Goal: Information Seeking & Learning: Learn about a topic

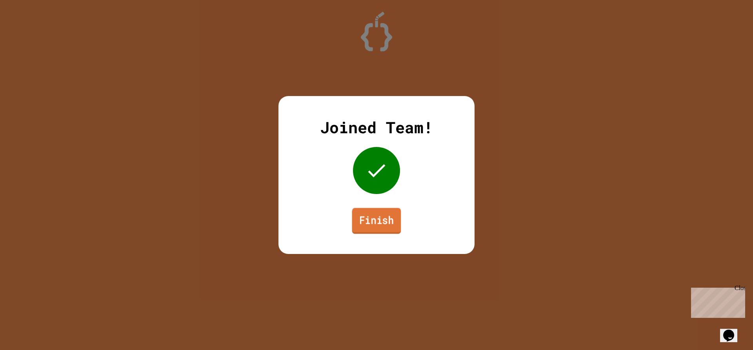
click at [380, 223] on link "Finish" at bounding box center [376, 221] width 49 height 26
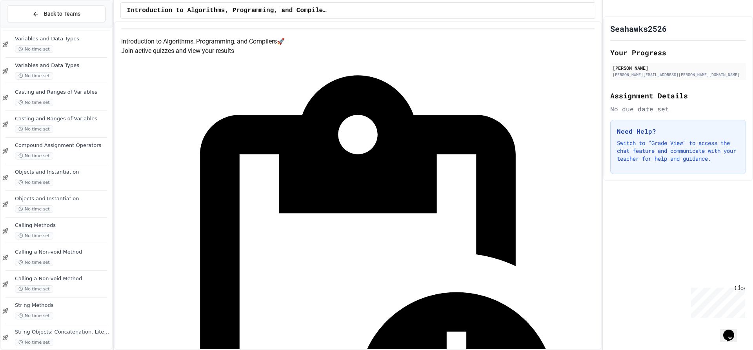
scroll to position [147, 0]
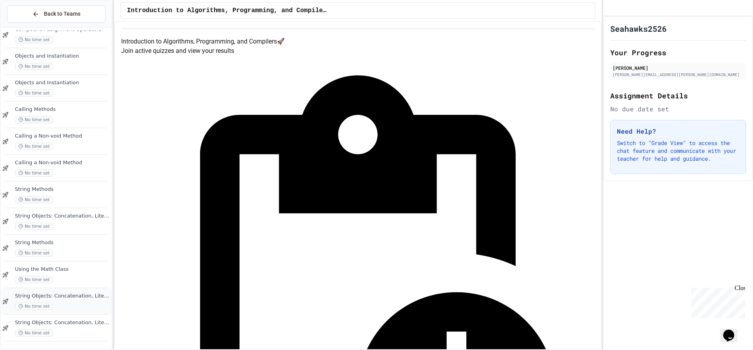
click at [67, 299] on span "String Objects: Concatenation, Literals, and More" at bounding box center [62, 296] width 95 height 7
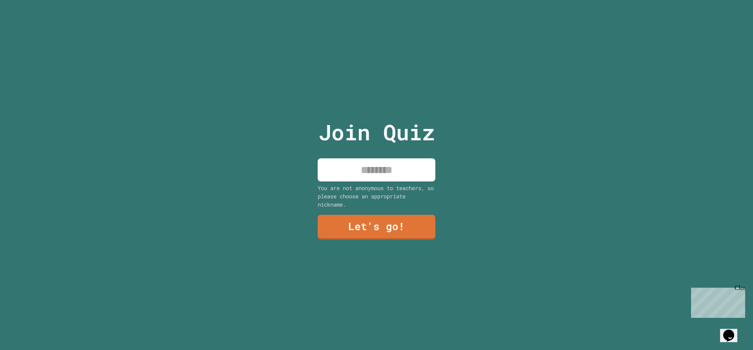
click at [380, 165] on input at bounding box center [377, 170] width 118 height 23
type input "****"
click at [361, 221] on link "Let's go!" at bounding box center [377, 227] width 116 height 26
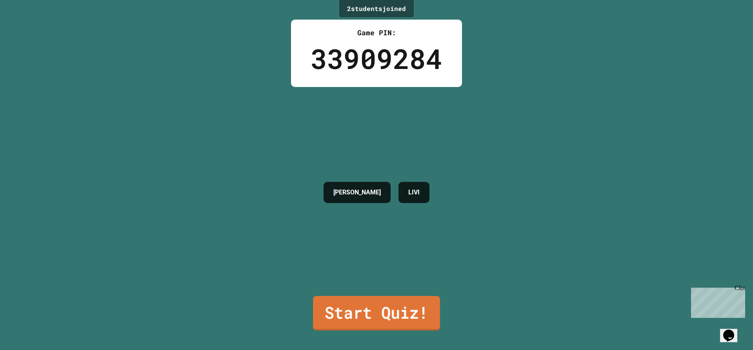
click at [370, 306] on link "Start Quiz!" at bounding box center [376, 313] width 127 height 35
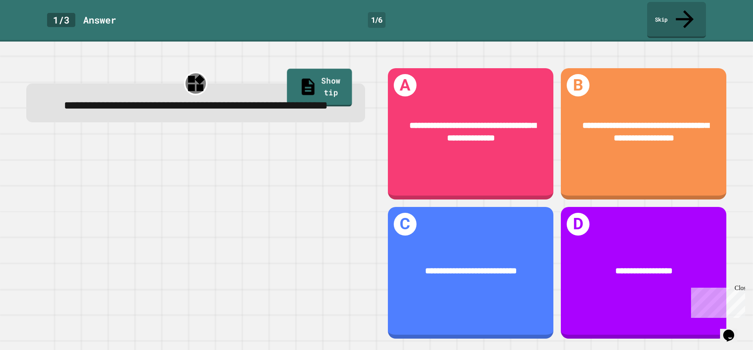
click at [306, 76] on link "Show tip" at bounding box center [319, 88] width 65 height 38
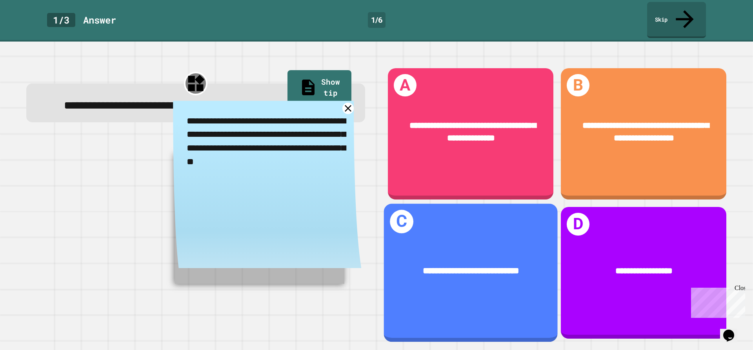
click at [465, 230] on div "**********" at bounding box center [471, 273] width 174 height 138
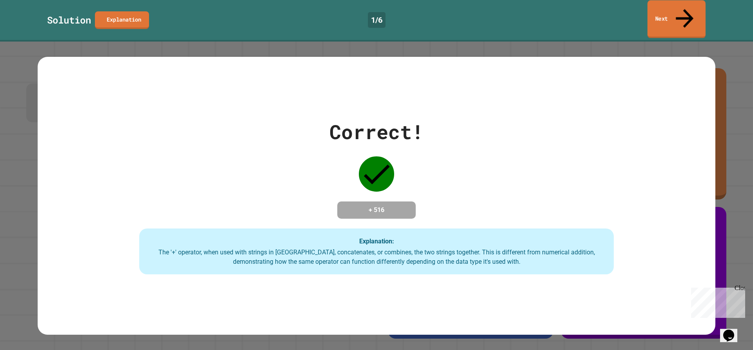
click at [665, 5] on link "Next" at bounding box center [677, 19] width 58 height 38
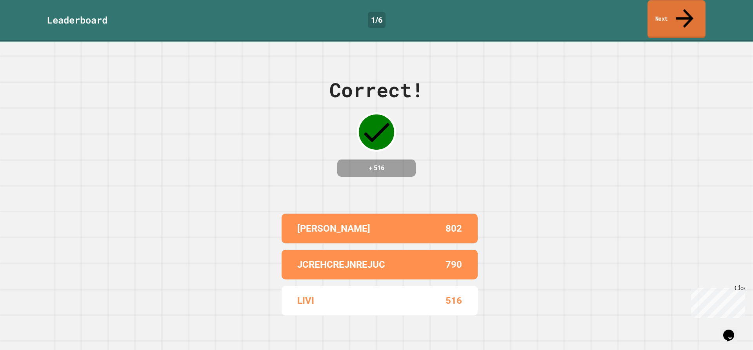
click at [694, 11] on link "Next" at bounding box center [677, 19] width 58 height 38
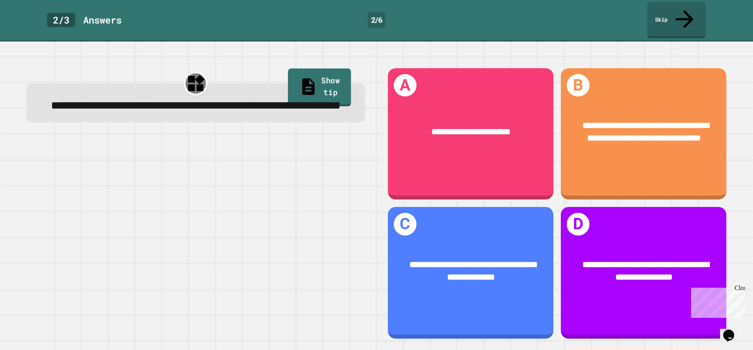
click at [288, 72] on link "Show tip" at bounding box center [319, 88] width 63 height 38
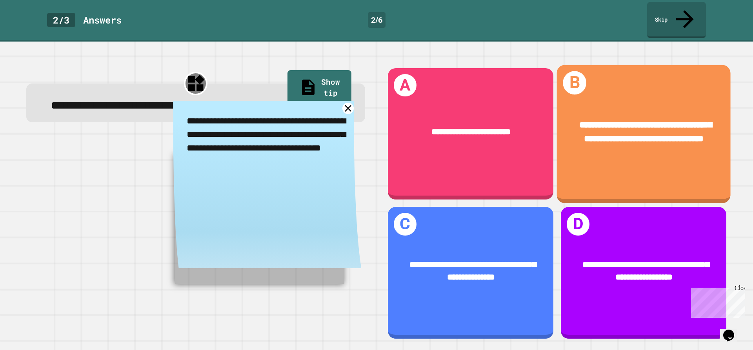
click at [658, 124] on span "**********" at bounding box center [646, 131] width 133 height 22
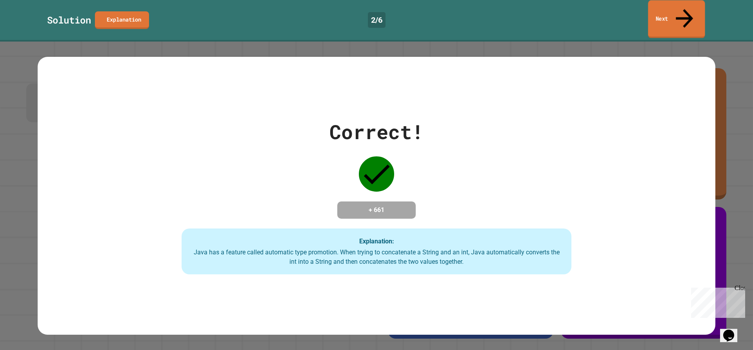
click at [672, 16] on link "Next" at bounding box center [676, 19] width 57 height 38
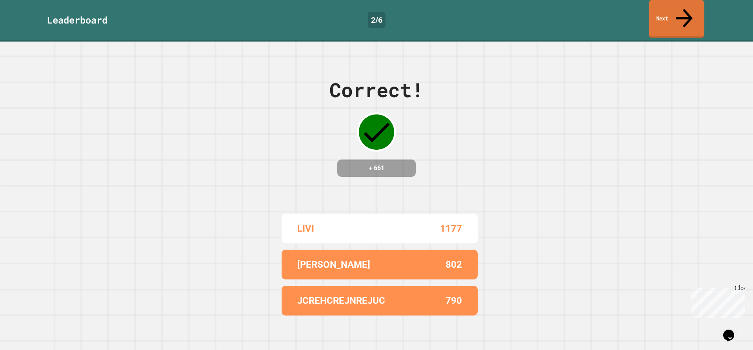
click at [669, 11] on link "Next" at bounding box center [676, 19] width 55 height 38
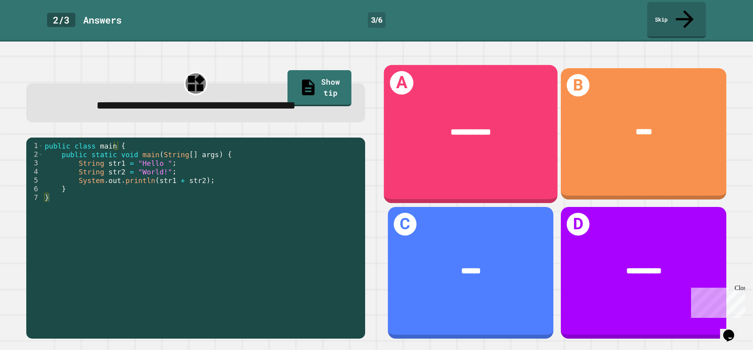
click at [462, 128] on div "**********" at bounding box center [471, 132] width 174 height 49
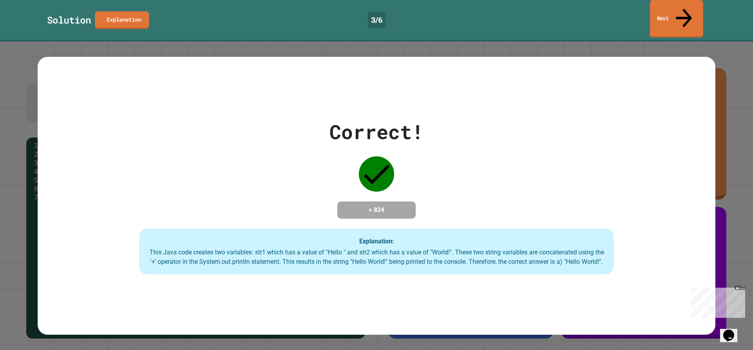
click at [662, 6] on link "Next" at bounding box center [676, 19] width 53 height 38
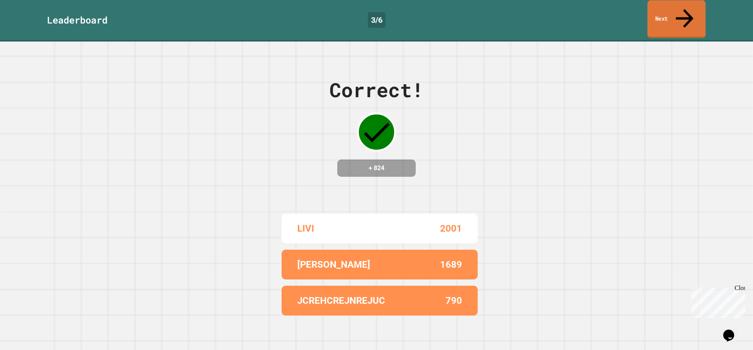
click at [656, 5] on link "Next" at bounding box center [677, 19] width 58 height 38
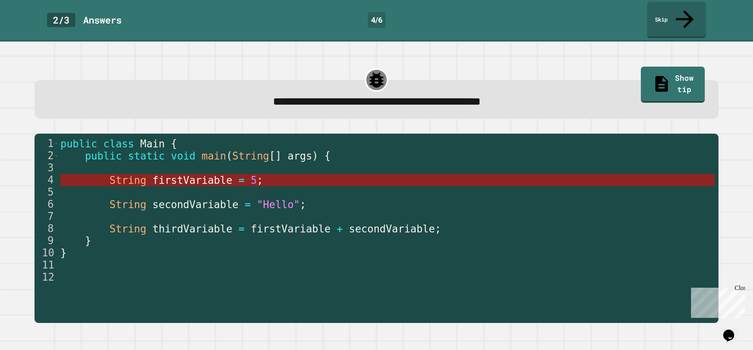
click at [168, 175] on span "firstVariable" at bounding box center [192, 181] width 80 height 12
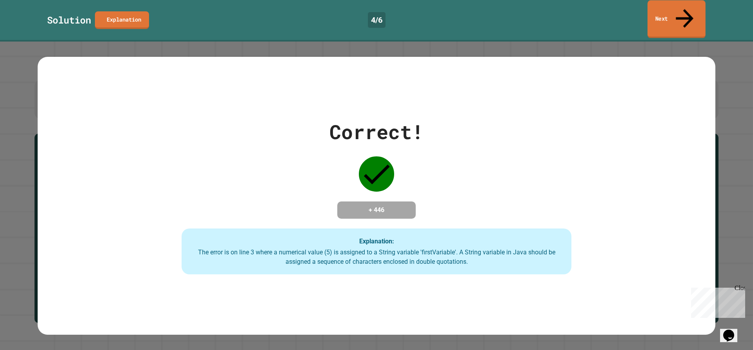
click at [686, 5] on icon at bounding box center [685, 18] width 26 height 28
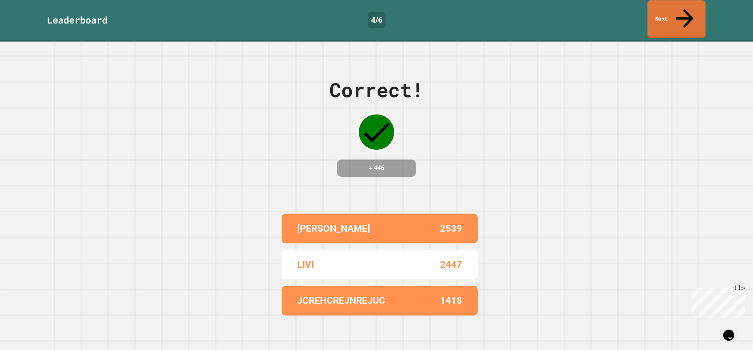
click at [667, 11] on link "Next" at bounding box center [677, 19] width 58 height 38
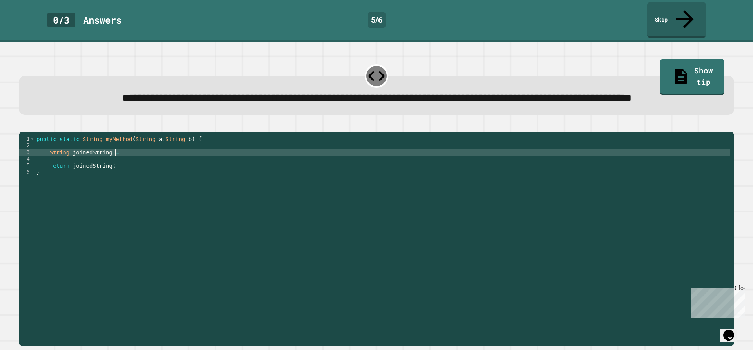
click at [117, 165] on div "public static String myMethod ( String a , String b ) { String joinedString = r…" at bounding box center [383, 229] width 696 height 187
click at [117, 166] on div "public static String myMethod ( String a , String b ) { String joinedString = s…" at bounding box center [383, 229] width 696 height 187
click at [114, 162] on div "public static String myMethod ( String a , String b ) { String joinedString = S…" at bounding box center [383, 229] width 696 height 187
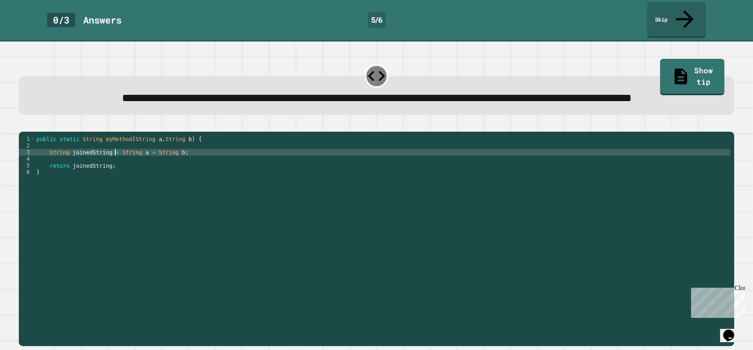
type textarea "**********"
click at [29, 131] on icon "button" at bounding box center [28, 130] width 4 height 5
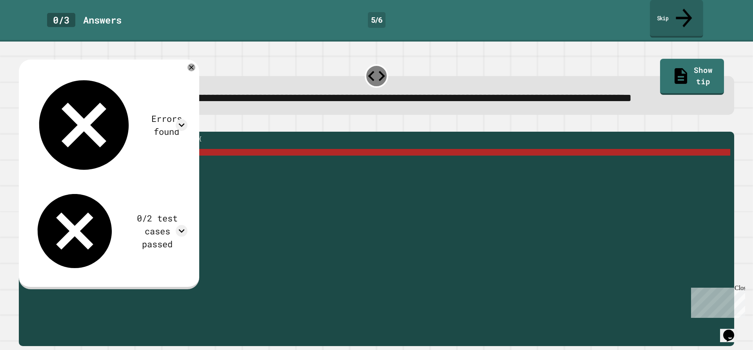
click at [675, 6] on link "Skip" at bounding box center [676, 19] width 53 height 38
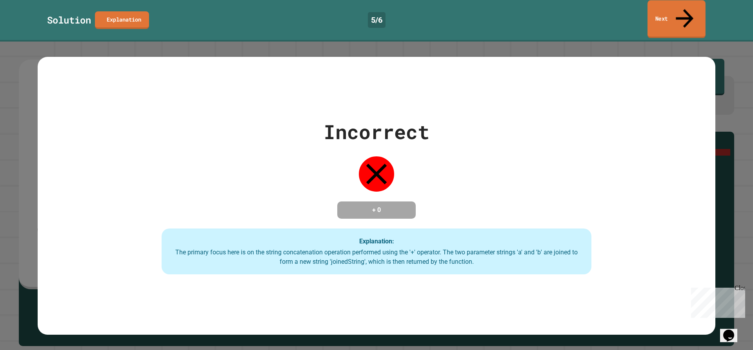
click at [696, 0] on link "Next" at bounding box center [677, 19] width 58 height 38
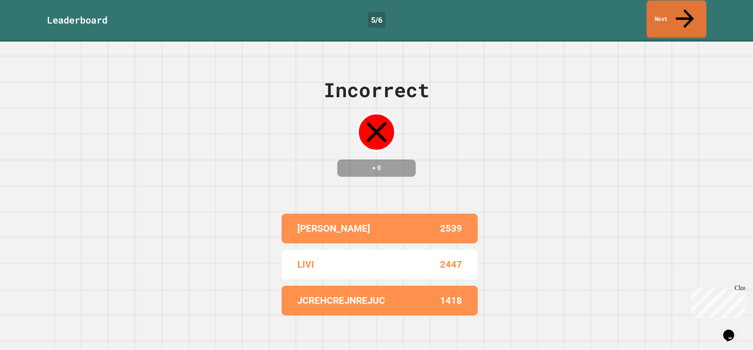
click at [659, 8] on link "Next" at bounding box center [677, 19] width 60 height 38
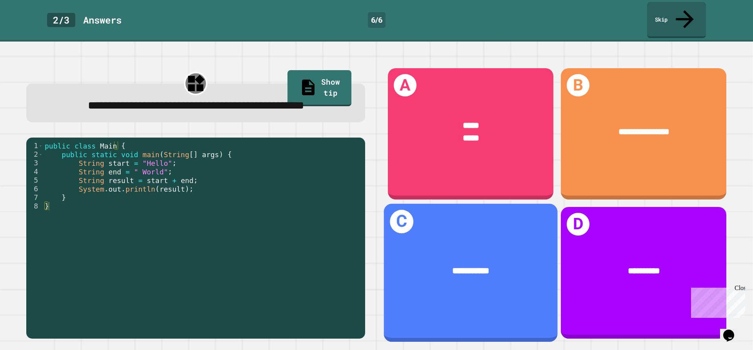
click at [485, 230] on div "**********" at bounding box center [471, 273] width 174 height 138
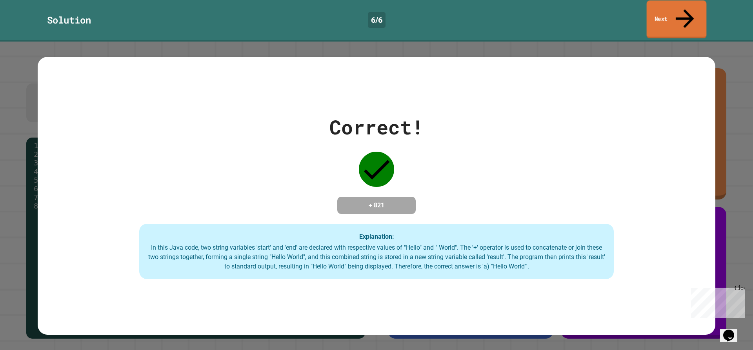
click at [654, 9] on link "Next" at bounding box center [677, 19] width 60 height 38
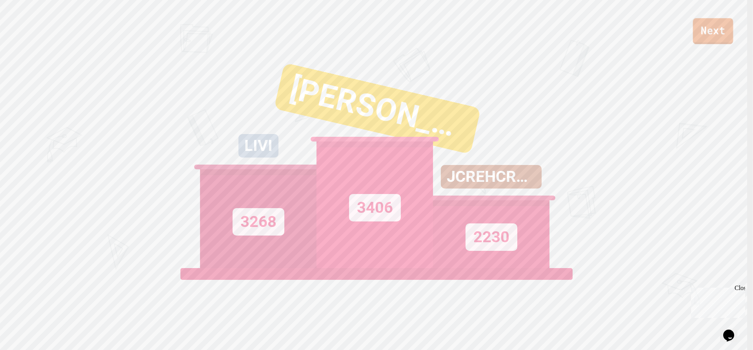
click at [705, 35] on link "Next" at bounding box center [713, 31] width 40 height 26
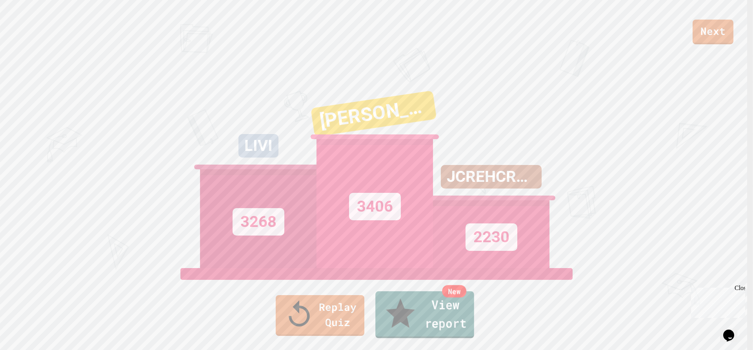
click at [447, 317] on link "New View report" at bounding box center [424, 315] width 99 height 47
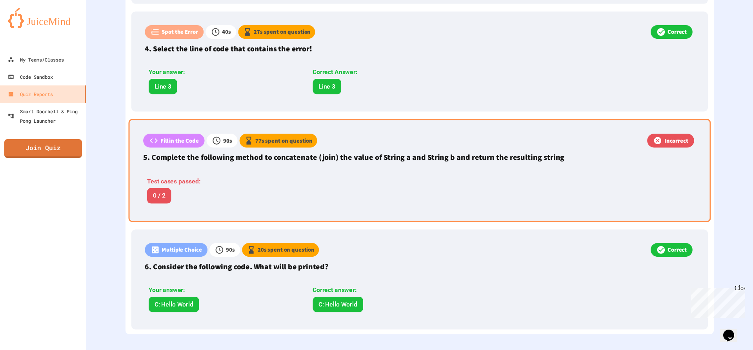
click at [391, 200] on div "Test cases passed: 0 / 2" at bounding box center [309, 188] width 332 height 38
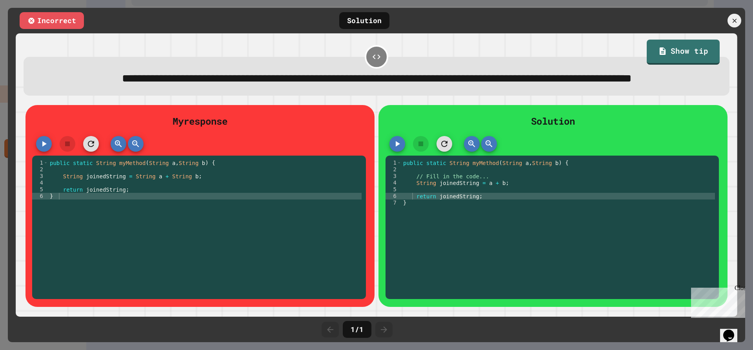
scroll to position [596, 0]
click at [736, 16] on div at bounding box center [735, 21] width 16 height 16
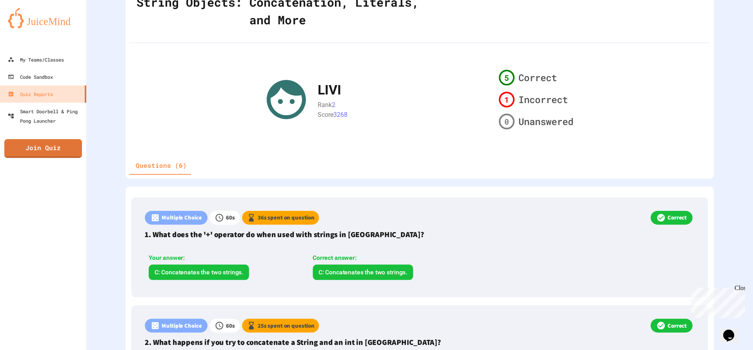
scroll to position [157, 0]
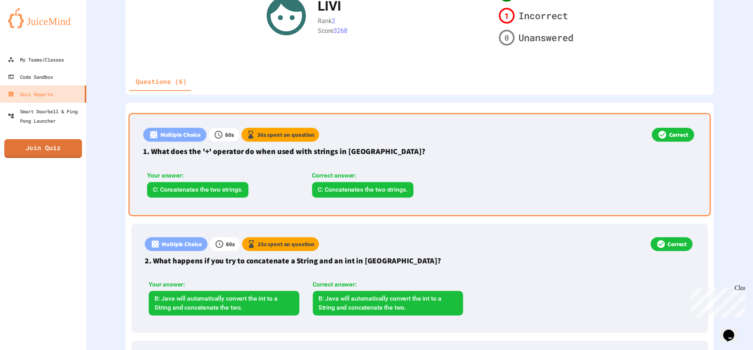
click at [489, 155] on p "1. What does the '+' operator do when used with strings in [GEOGRAPHIC_DATA]?" at bounding box center [419, 152] width 553 height 12
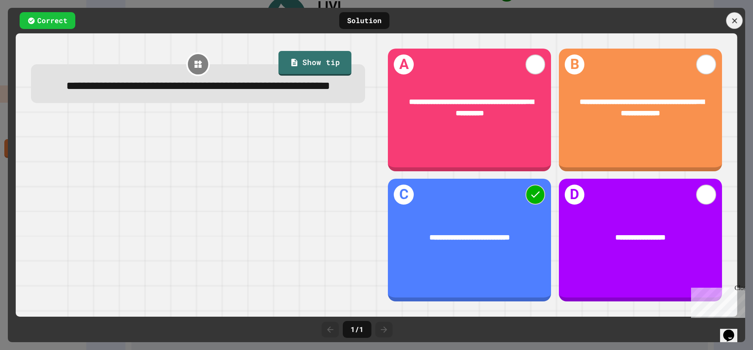
click at [733, 16] on icon at bounding box center [735, 20] width 9 height 9
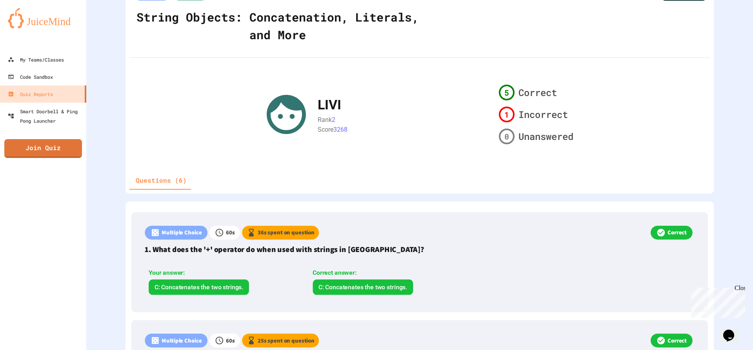
scroll to position [196, 0]
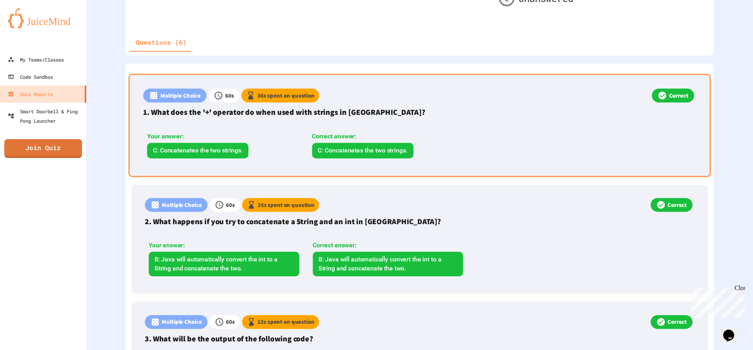
click at [389, 100] on div "Correct" at bounding box center [507, 97] width 377 height 16
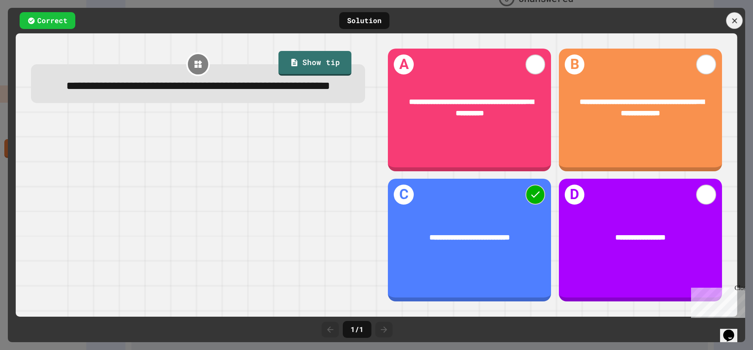
click at [733, 19] on icon at bounding box center [734, 20] width 5 height 5
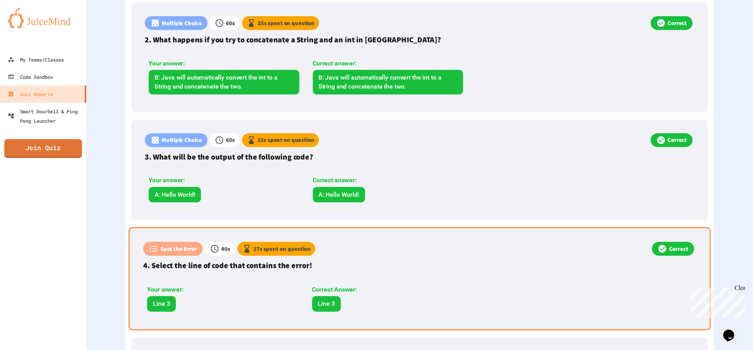
scroll to position [432, 0]
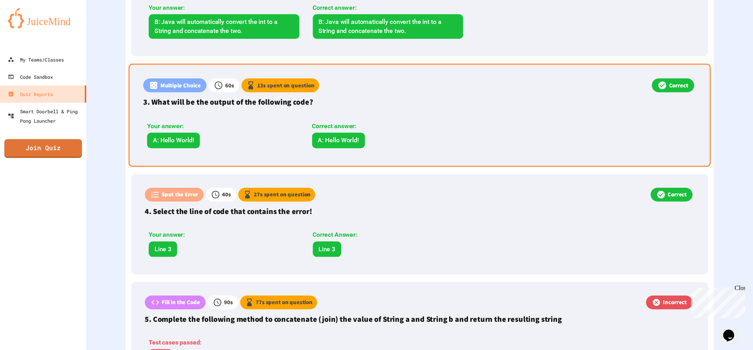
click at [388, 104] on p "3. What will be the output of the following code?" at bounding box center [419, 102] width 553 height 12
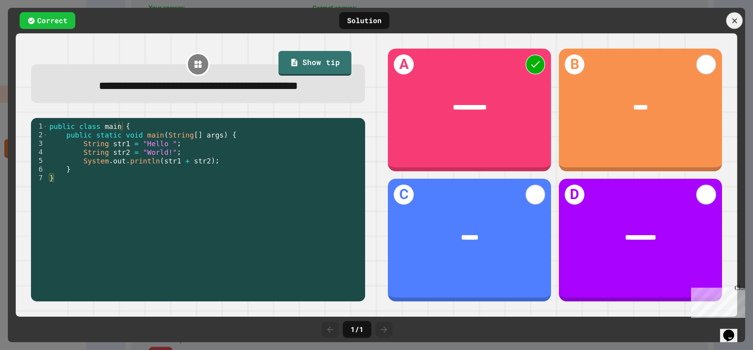
click at [737, 15] on div at bounding box center [735, 21] width 16 height 16
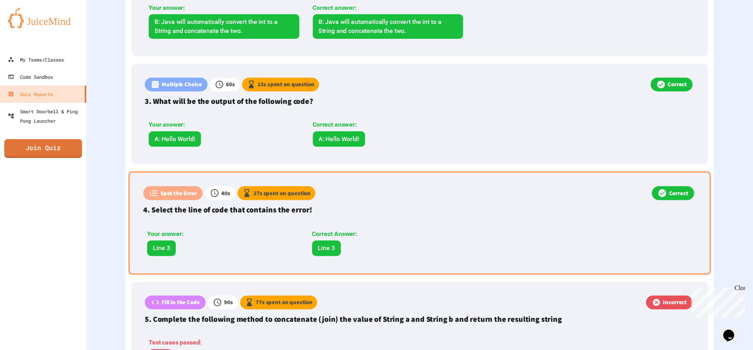
click at [412, 230] on div "Correct Answer:" at bounding box center [387, 234] width 151 height 9
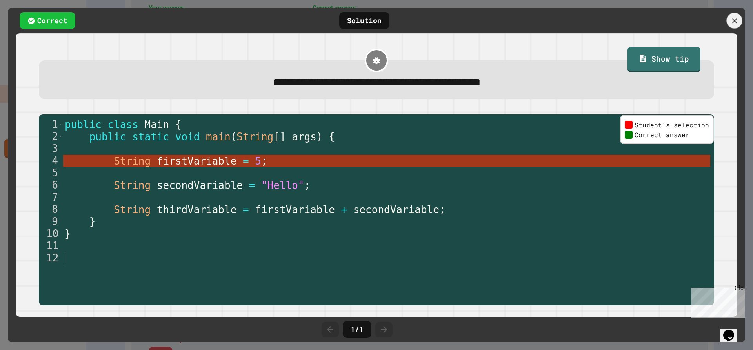
click at [734, 18] on icon at bounding box center [735, 20] width 8 height 8
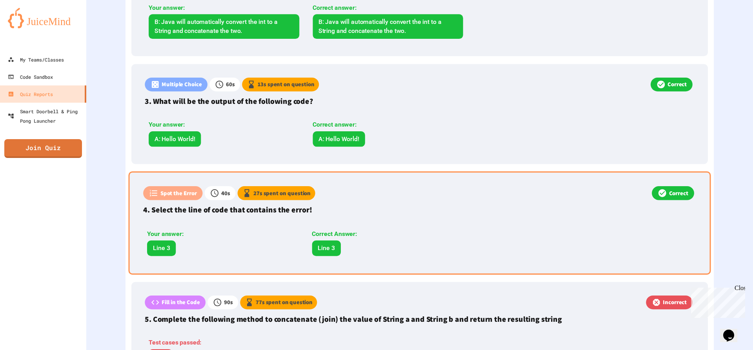
scroll to position [589, 0]
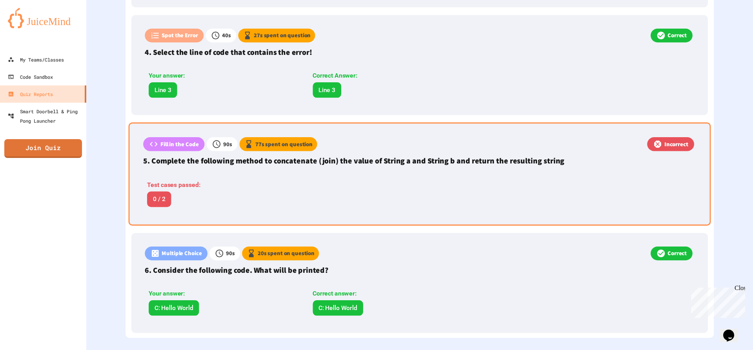
click at [432, 163] on p "5. Complete the following method to concatenate (join) the value of String a an…" at bounding box center [419, 161] width 553 height 12
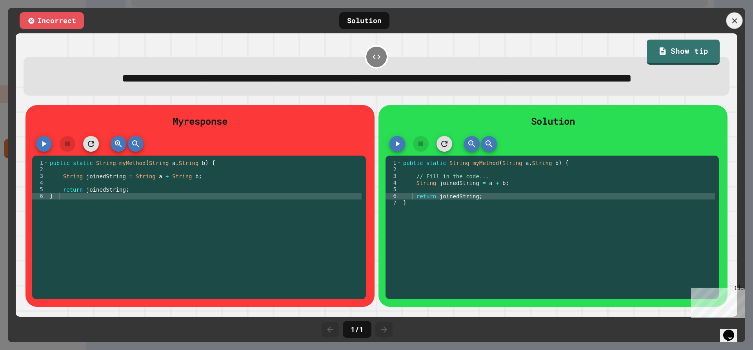
click at [734, 19] on icon at bounding box center [735, 20] width 9 height 9
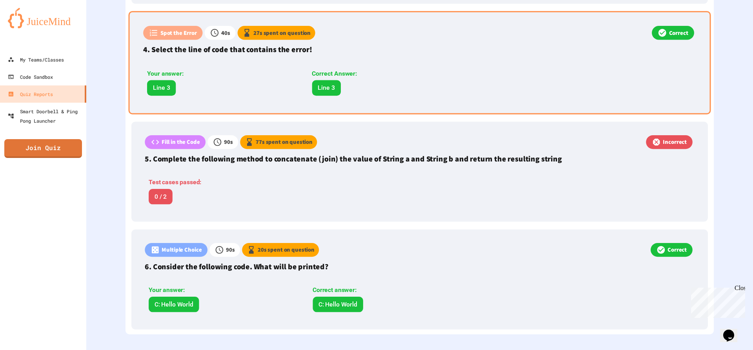
scroll to position [596, 0]
